Goal: Task Accomplishment & Management: Use online tool/utility

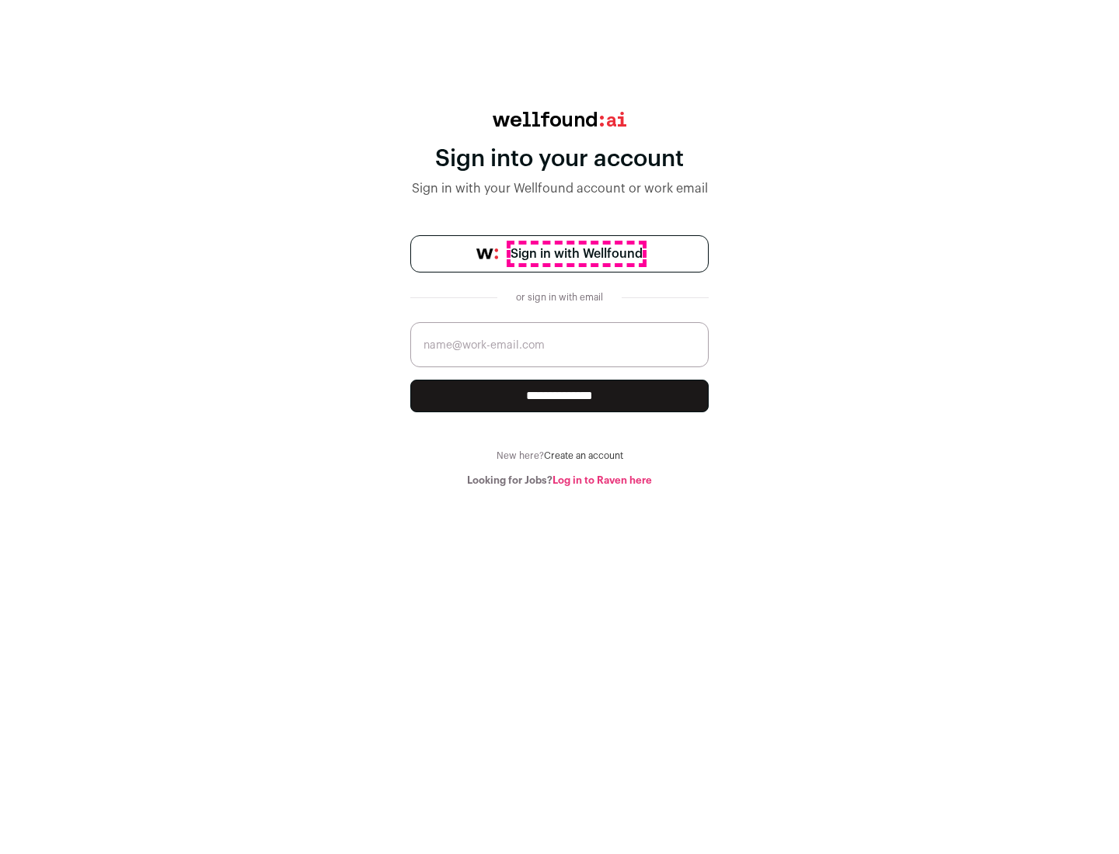
click at [576, 254] on span "Sign in with Wellfound" at bounding box center [576, 254] width 132 height 19
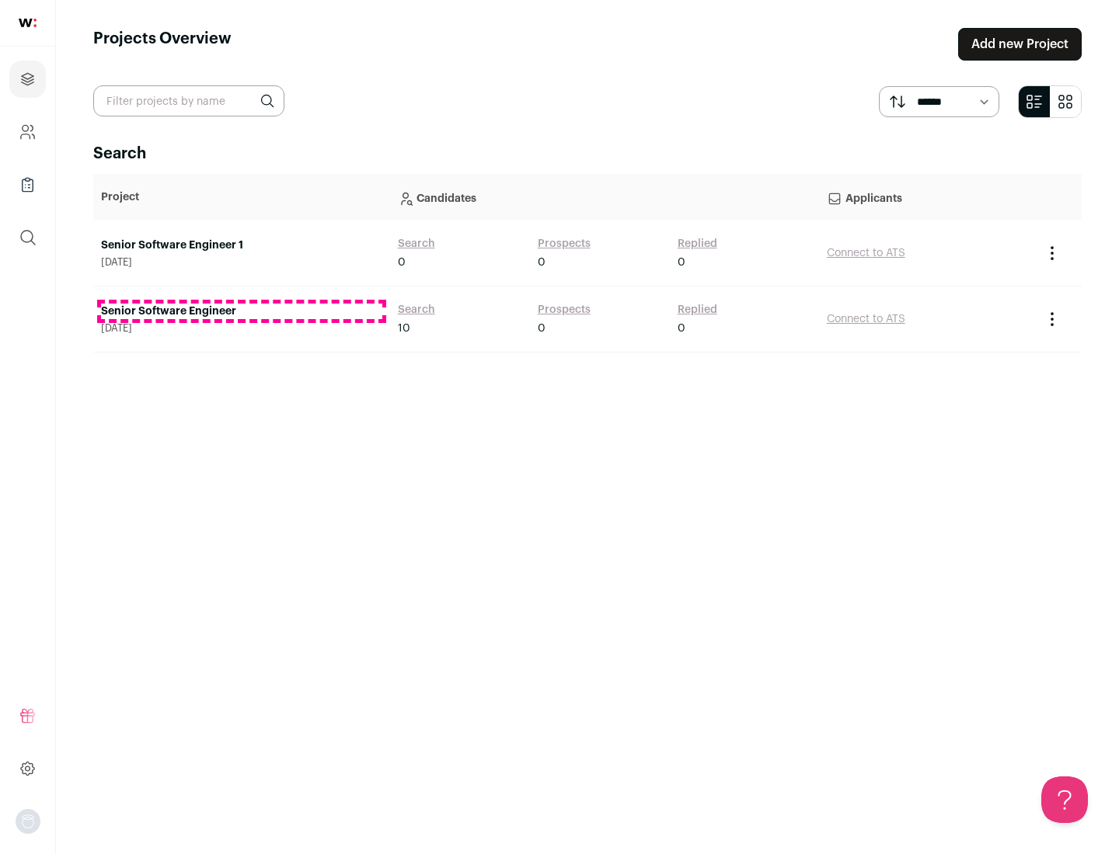
click at [241, 311] on link "Senior Software Engineer" at bounding box center [241, 312] width 281 height 16
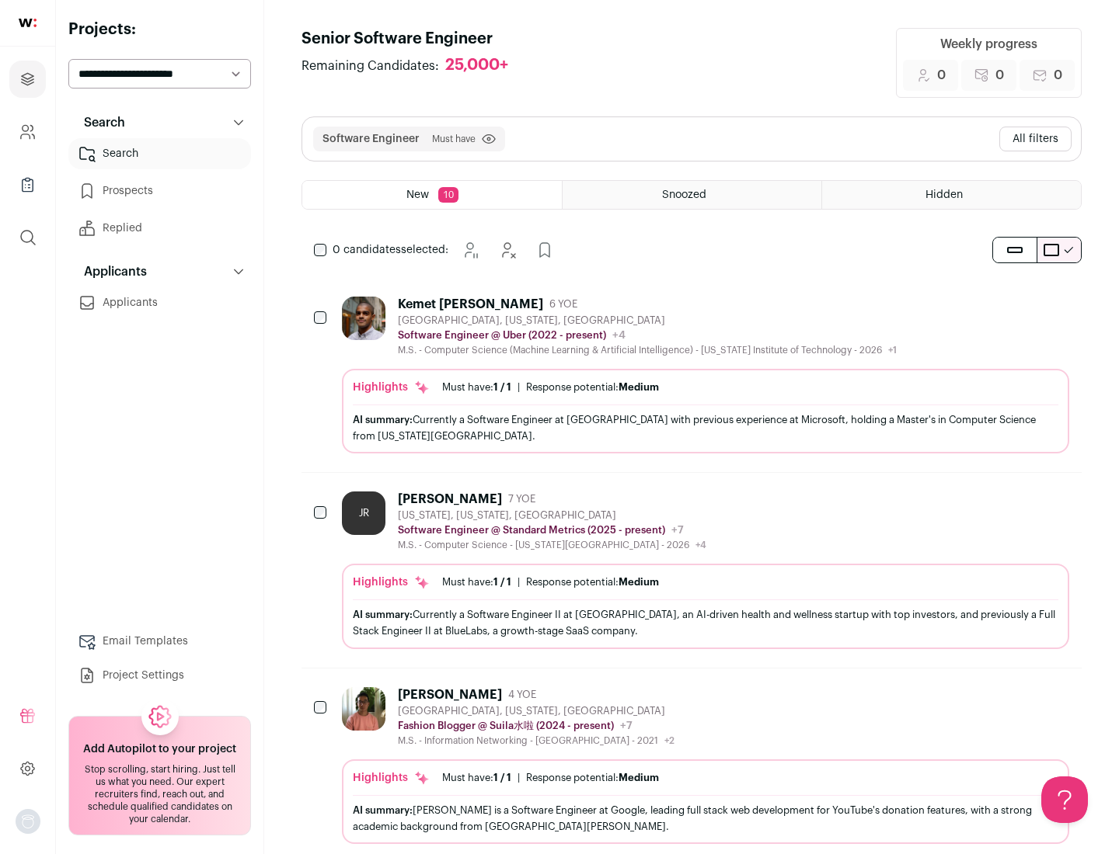
click at [691, 375] on div "Highlights Must have: 1 / 1 How many must haves have been fulfilled? | Response…" at bounding box center [705, 411] width 727 height 85
